Goal: Information Seeking & Learning: Check status

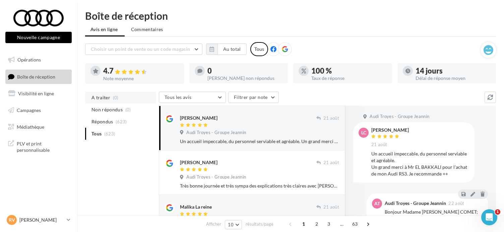
click at [106, 99] on span "A traiter" at bounding box center [100, 97] width 19 height 7
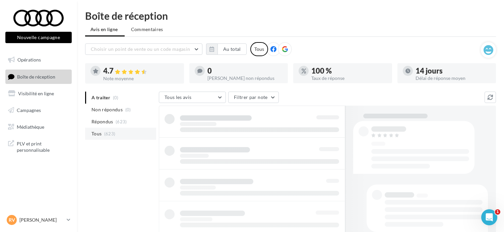
click at [98, 132] on span "Tous" at bounding box center [96, 134] width 10 height 7
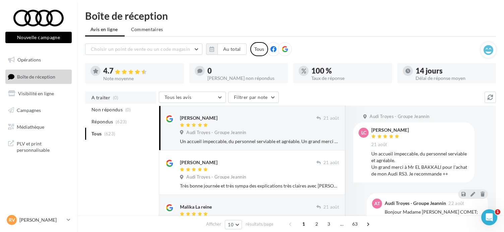
click at [103, 94] on span "A traiter" at bounding box center [100, 97] width 19 height 7
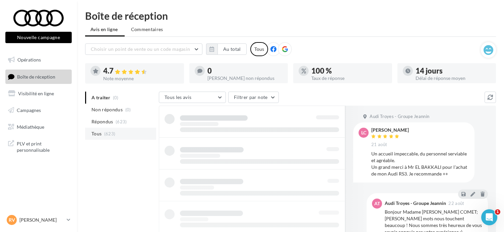
click at [101, 134] on li "Tous (623)" at bounding box center [120, 134] width 71 height 12
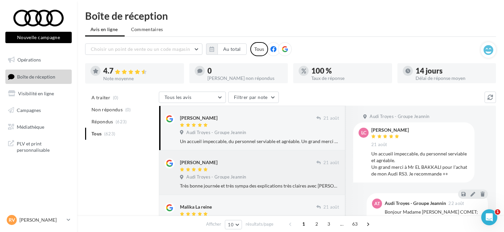
click at [270, 172] on div at bounding box center [248, 170] width 136 height 6
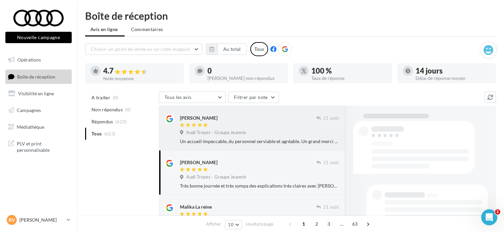
click at [250, 123] on div at bounding box center [248, 126] width 136 height 6
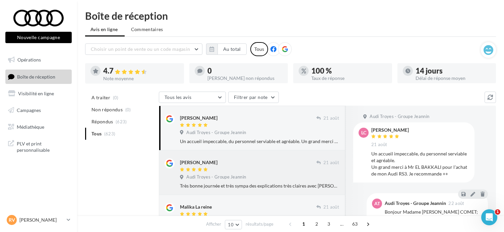
click at [263, 161] on div "[PERSON_NAME]" at bounding box center [248, 162] width 136 height 7
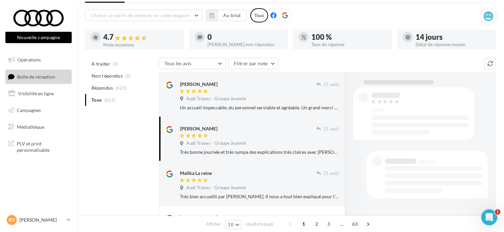
scroll to position [67, 0]
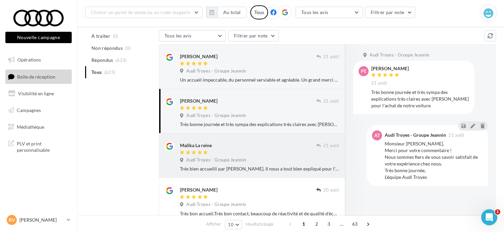
click at [261, 153] on div at bounding box center [248, 153] width 136 height 6
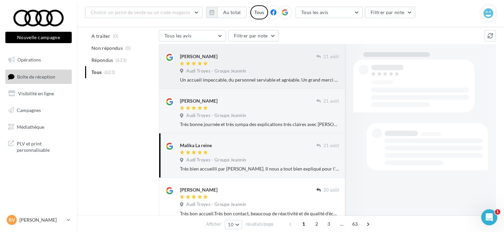
click at [245, 60] on div "[PERSON_NAME]" at bounding box center [248, 60] width 136 height 14
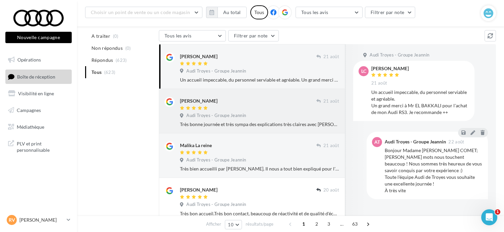
click at [269, 107] on div at bounding box center [248, 109] width 136 height 6
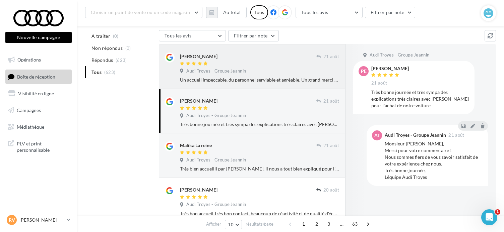
click at [245, 53] on div "[PERSON_NAME]" at bounding box center [248, 56] width 136 height 7
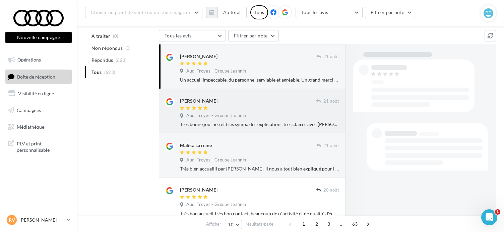
click at [260, 106] on div at bounding box center [248, 109] width 136 height 6
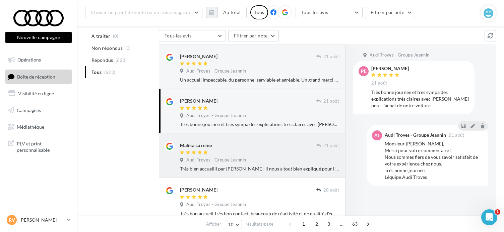
click at [263, 150] on div at bounding box center [248, 153] width 136 height 6
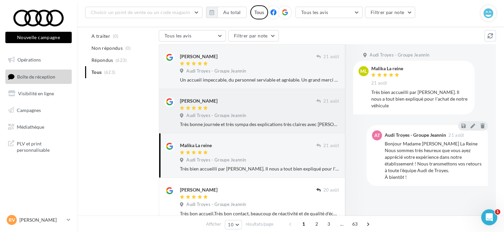
click at [266, 106] on div at bounding box center [248, 109] width 136 height 6
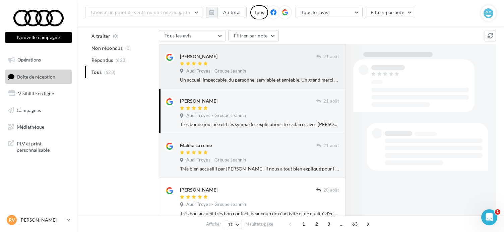
click at [250, 53] on div "[PERSON_NAME]" at bounding box center [248, 56] width 136 height 7
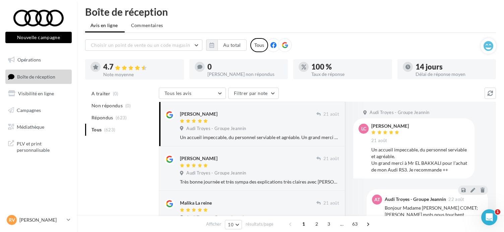
scroll to position [0, 0]
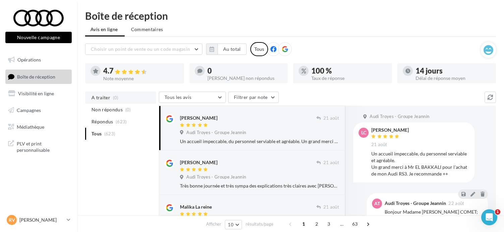
click at [105, 98] on span "A traiter" at bounding box center [100, 97] width 19 height 7
